Goal: Use online tool/utility

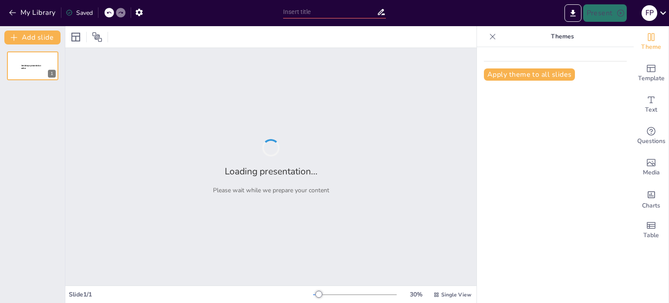
type input "Imported Presentación EQUIPOS JUEGOS [DEMOGRAPHIC_DATA] INTERCLASES 2025.pptx"
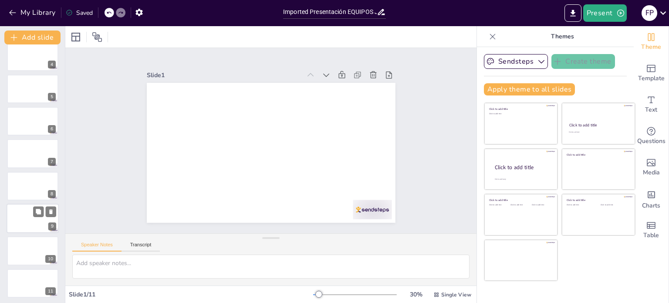
scroll to position [108, 0]
click at [322, 71] on icon at bounding box center [326, 75] width 9 height 9
click at [328, 76] on icon at bounding box center [333, 81] width 10 height 10
click at [334, 83] on icon at bounding box center [339, 88] width 10 height 10
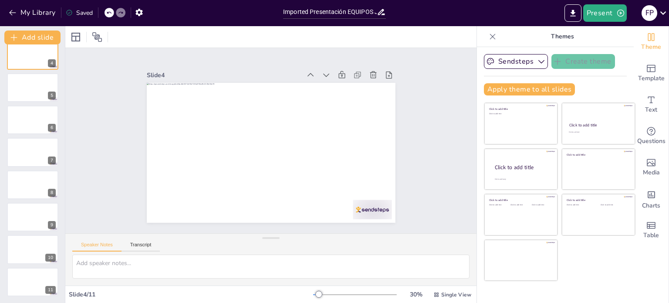
click at [0, 0] on icon at bounding box center [0, 0] width 0 height 0
click at [334, 83] on icon at bounding box center [339, 88] width 10 height 10
click at [328, 76] on icon at bounding box center [333, 81] width 10 height 10
click at [334, 83] on icon at bounding box center [339, 88] width 10 height 10
click at [328, 76] on icon at bounding box center [333, 81] width 10 height 10
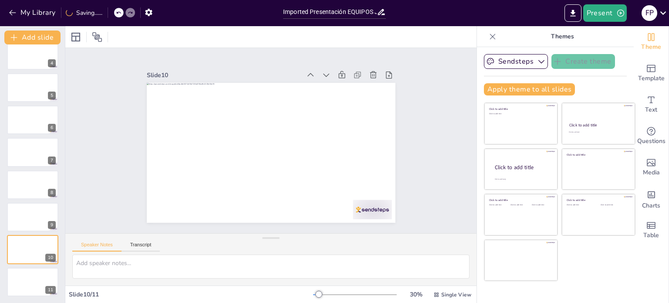
click at [322, 71] on icon at bounding box center [326, 75] width 9 height 9
click at [328, 76] on icon at bounding box center [333, 81] width 10 height 10
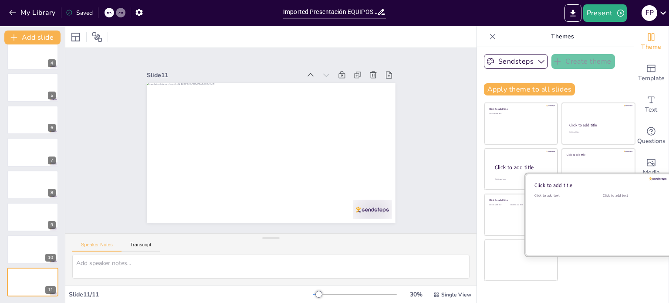
click at [603, 212] on div "Click to add text" at bounding box center [630, 220] width 55 height 54
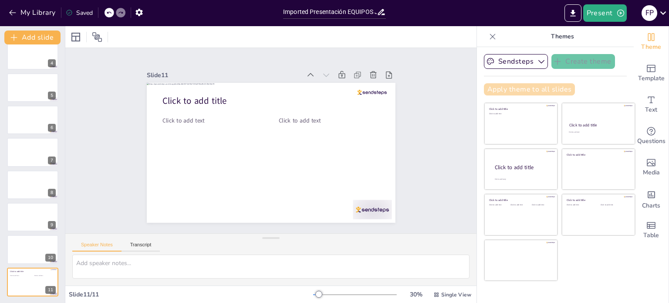
click at [548, 92] on button "Apply theme to all slides" at bounding box center [529, 89] width 91 height 12
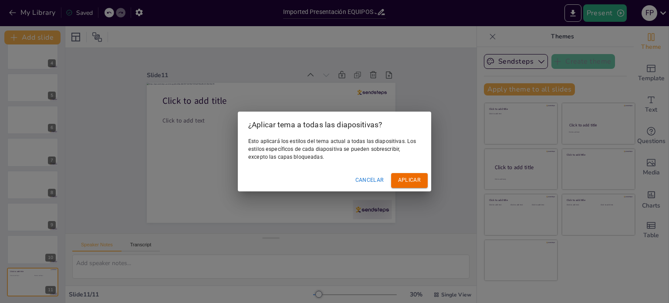
click at [386, 178] on button "Cancelar" at bounding box center [370, 180] width 36 height 14
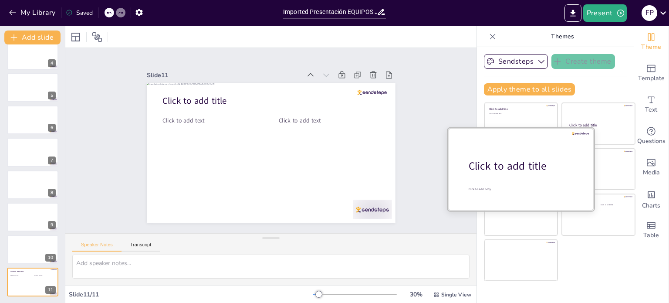
drag, startPoint x: 525, startPoint y: 224, endPoint x: 531, endPoint y: 170, distance: 54.3
click at [533, 194] on div "Click to add title Click to add text Click to add text Click to add text" at bounding box center [520, 194] width 73 height 0
click at [529, 162] on div "Click to add title" at bounding box center [524, 166] width 111 height 15
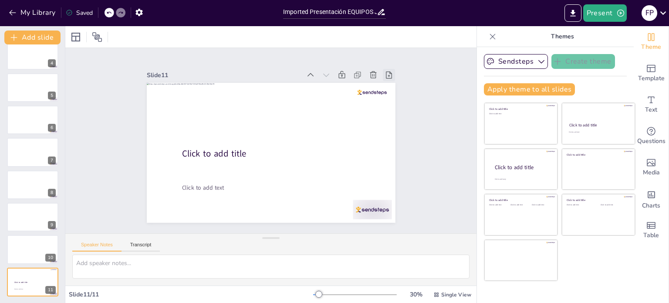
click at [391, 83] on icon at bounding box center [396, 88] width 10 height 10
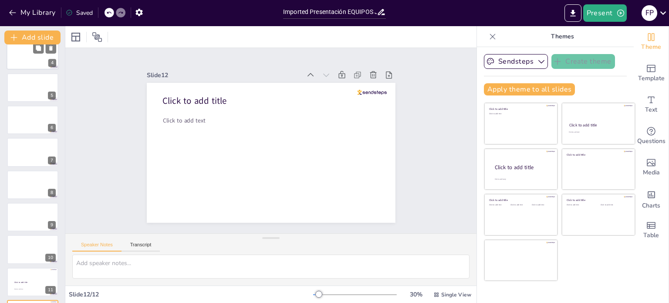
click at [48, 57] on div at bounding box center [33, 55] width 52 height 30
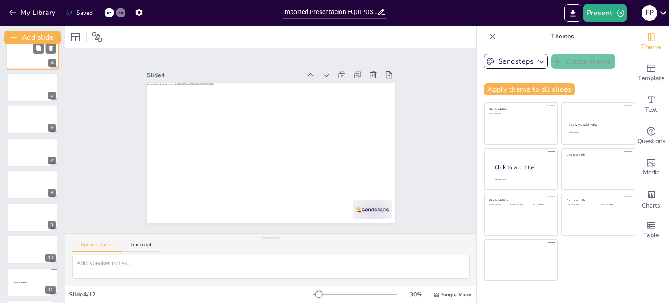
scroll to position [0, 0]
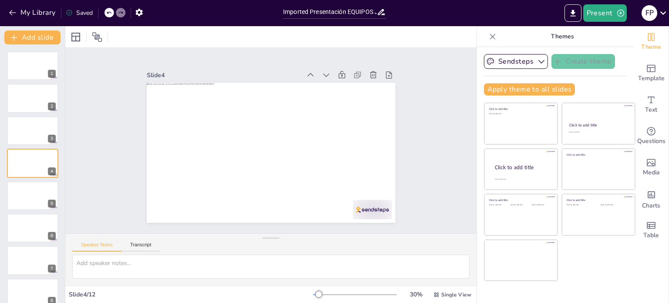
click at [391, 83] on icon at bounding box center [396, 88] width 10 height 10
